Goal: Transaction & Acquisition: Obtain resource

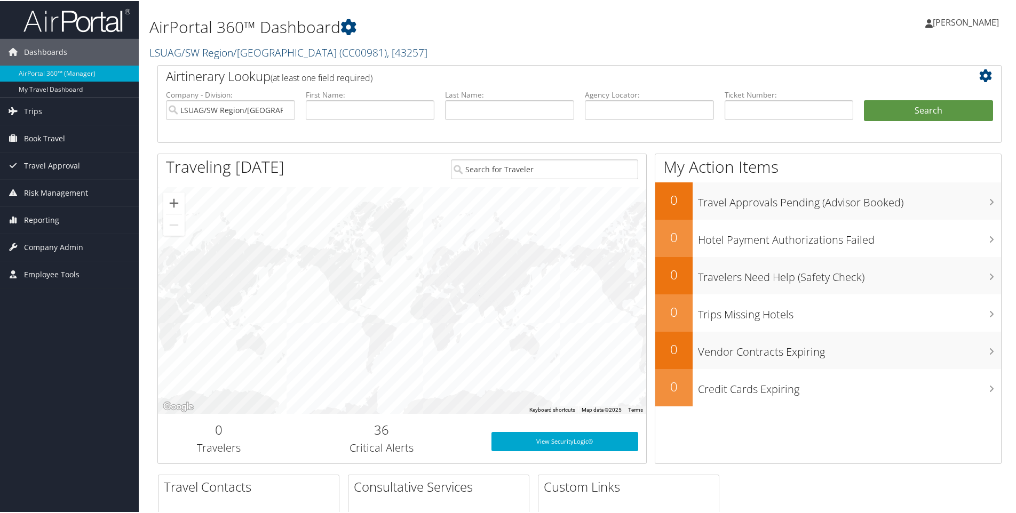
click at [329, 54] on link "LSUAG/SW Region/[GEOGRAPHIC_DATA] ( CC00981 ) , [ 43257 ]" at bounding box center [288, 51] width 278 height 14
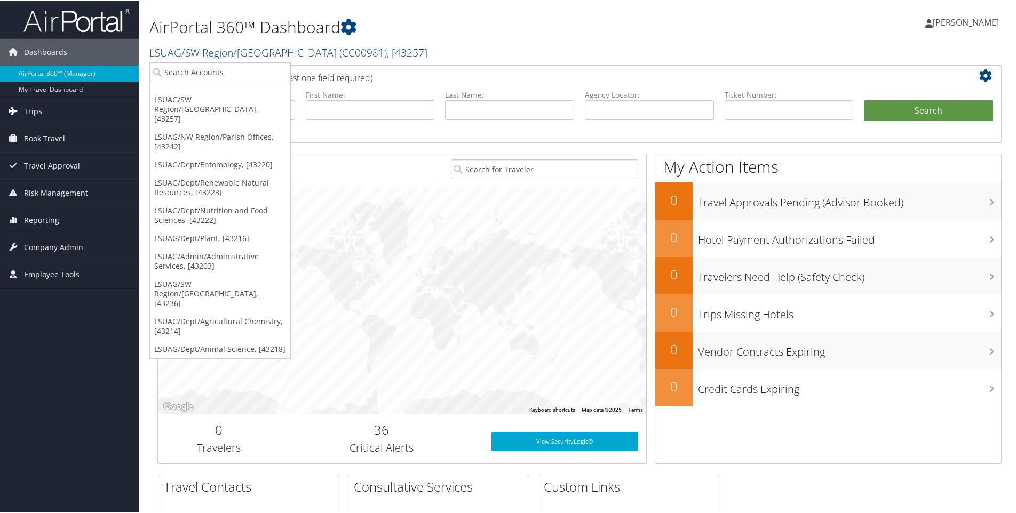
click at [39, 111] on span "Trips" at bounding box center [33, 110] width 18 height 27
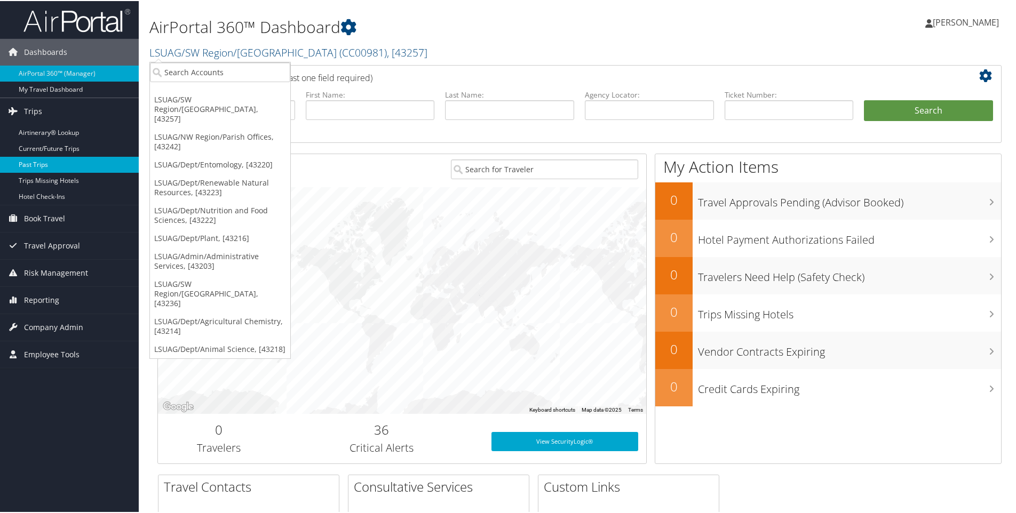
click at [40, 157] on link "Past Trips" at bounding box center [69, 164] width 139 height 16
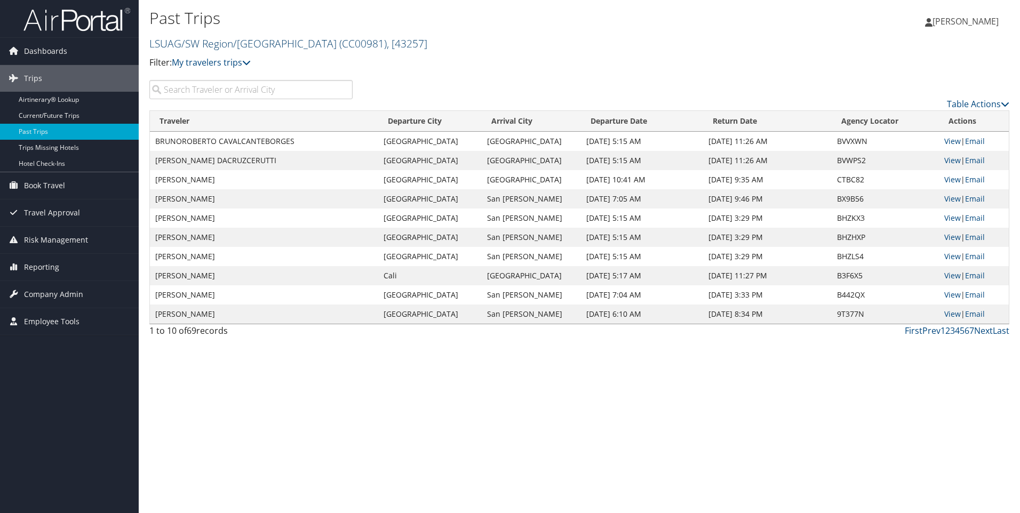
click at [288, 43] on link "LSUAG/SW Region/[GEOGRAPHIC_DATA] ( CC00981 ) , [ 43257 ]" at bounding box center [288, 43] width 278 height 14
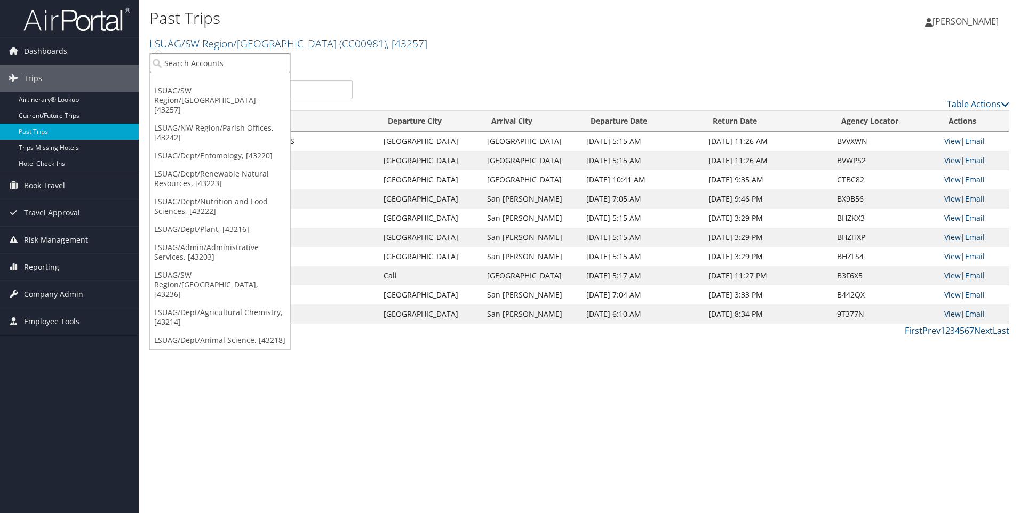
click at [267, 61] on input "search" at bounding box center [220, 63] width 140 height 20
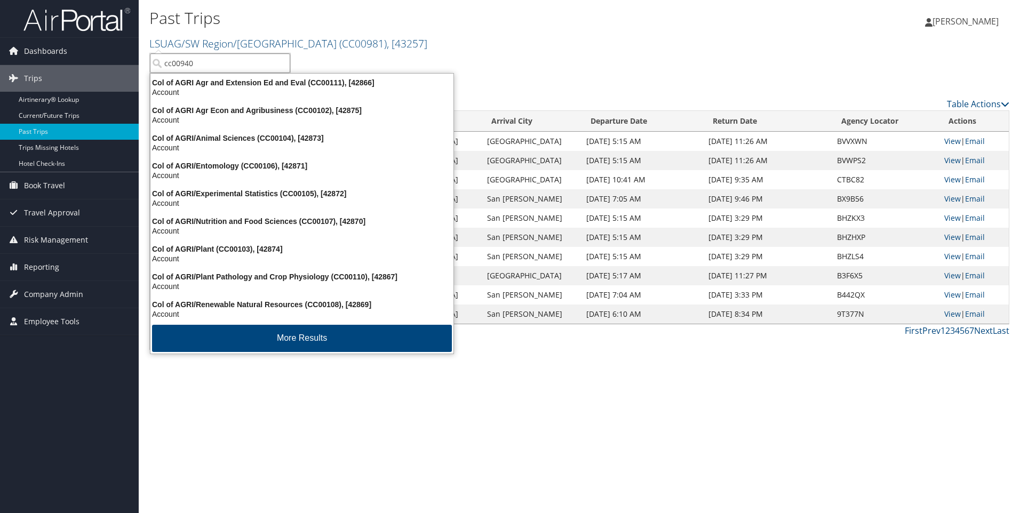
type input "cc00940"
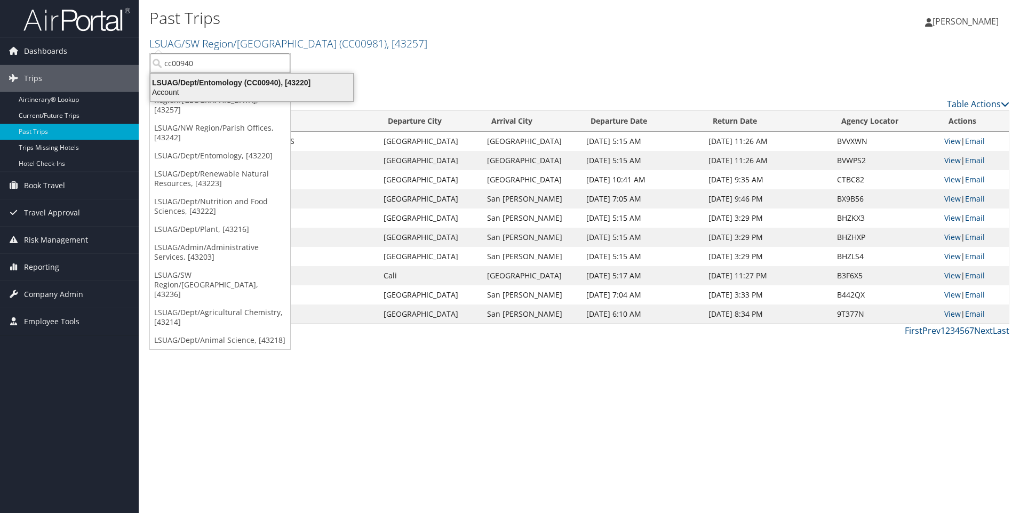
click at [252, 85] on div "LSUAG/Dept/Entomology (CC00940), [43220]" at bounding box center [252, 83] width 216 height 10
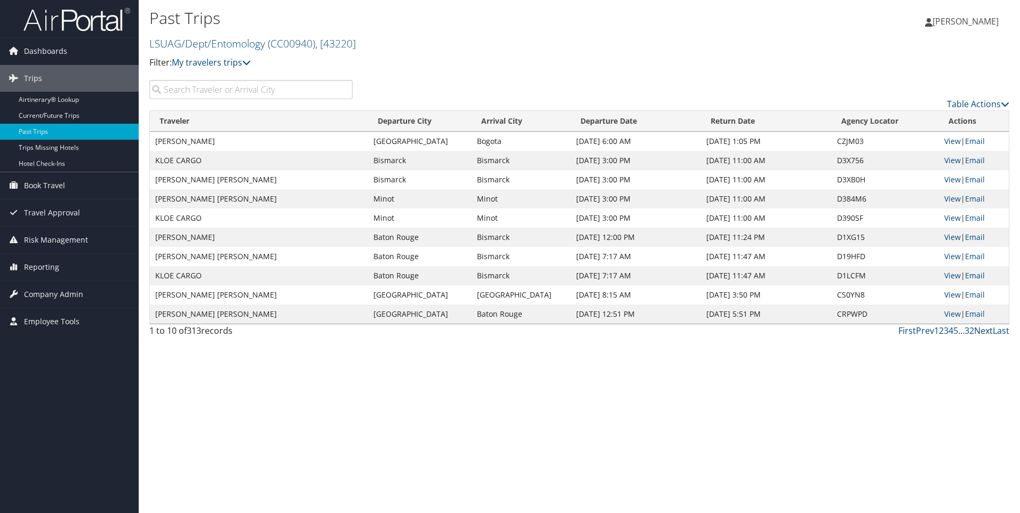
click at [986, 331] on link "Next" at bounding box center [983, 331] width 19 height 12
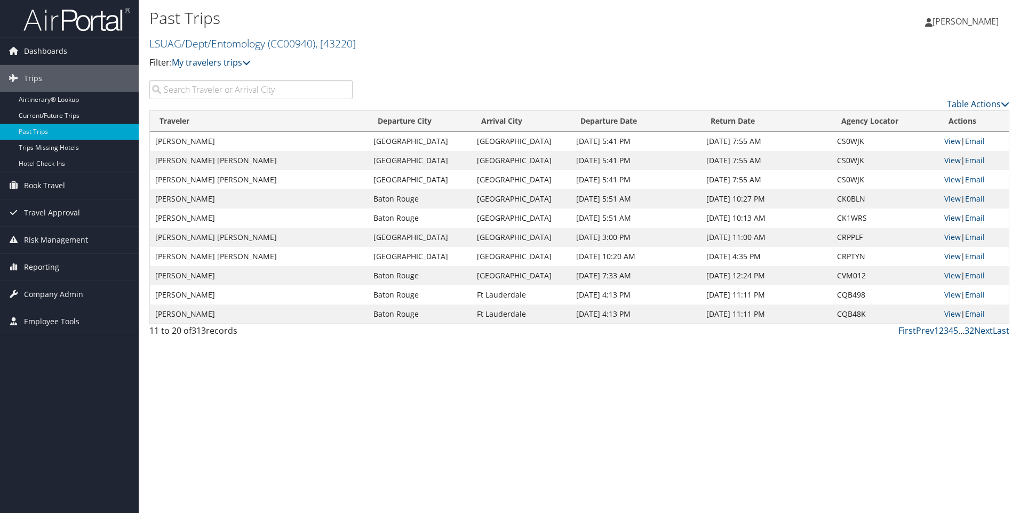
click at [954, 217] on link "View" at bounding box center [952, 218] width 17 height 10
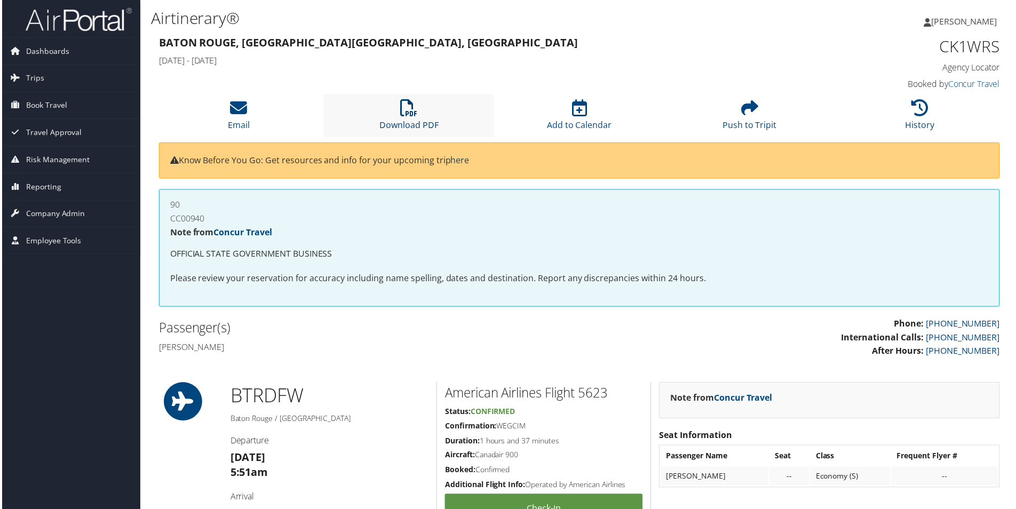
click at [422, 128] on link "Download PDF" at bounding box center [408, 119] width 59 height 26
